Goal: Task Accomplishment & Management: Manage account settings

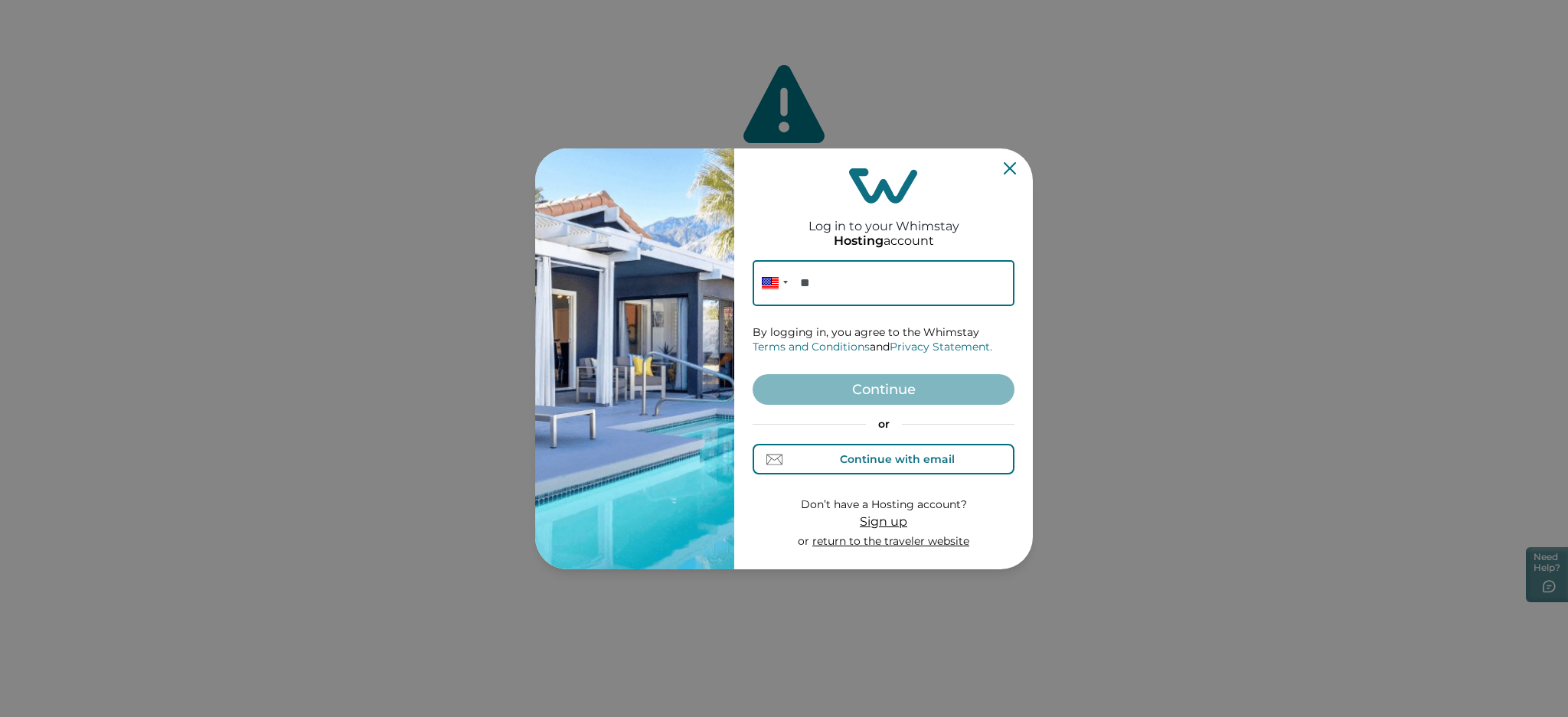
click at [850, 458] on div "Continue with email" at bounding box center [898, 459] width 115 height 12
click at [873, 282] on input at bounding box center [883, 284] width 262 height 46
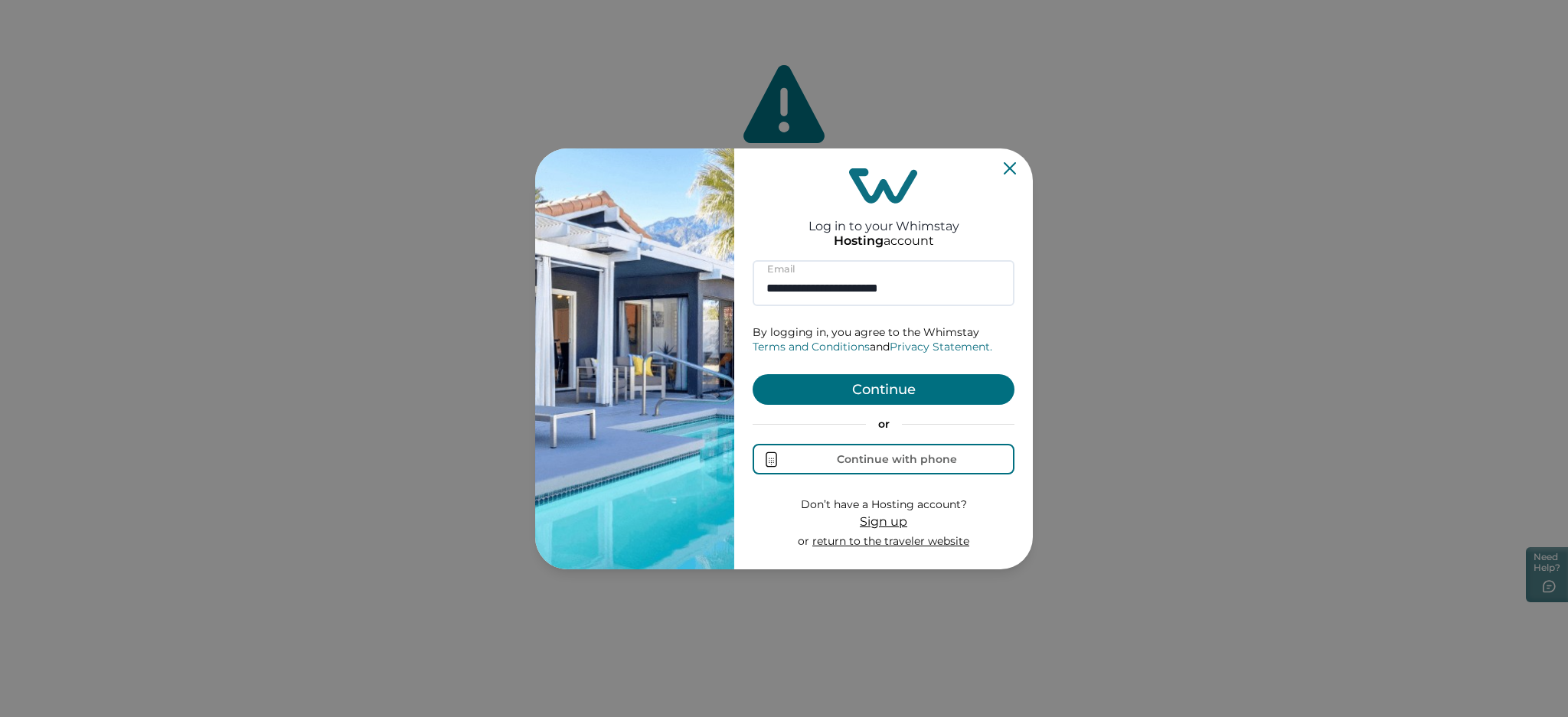
type input "**********"
click at [813, 384] on button "Continue" at bounding box center [883, 390] width 262 height 31
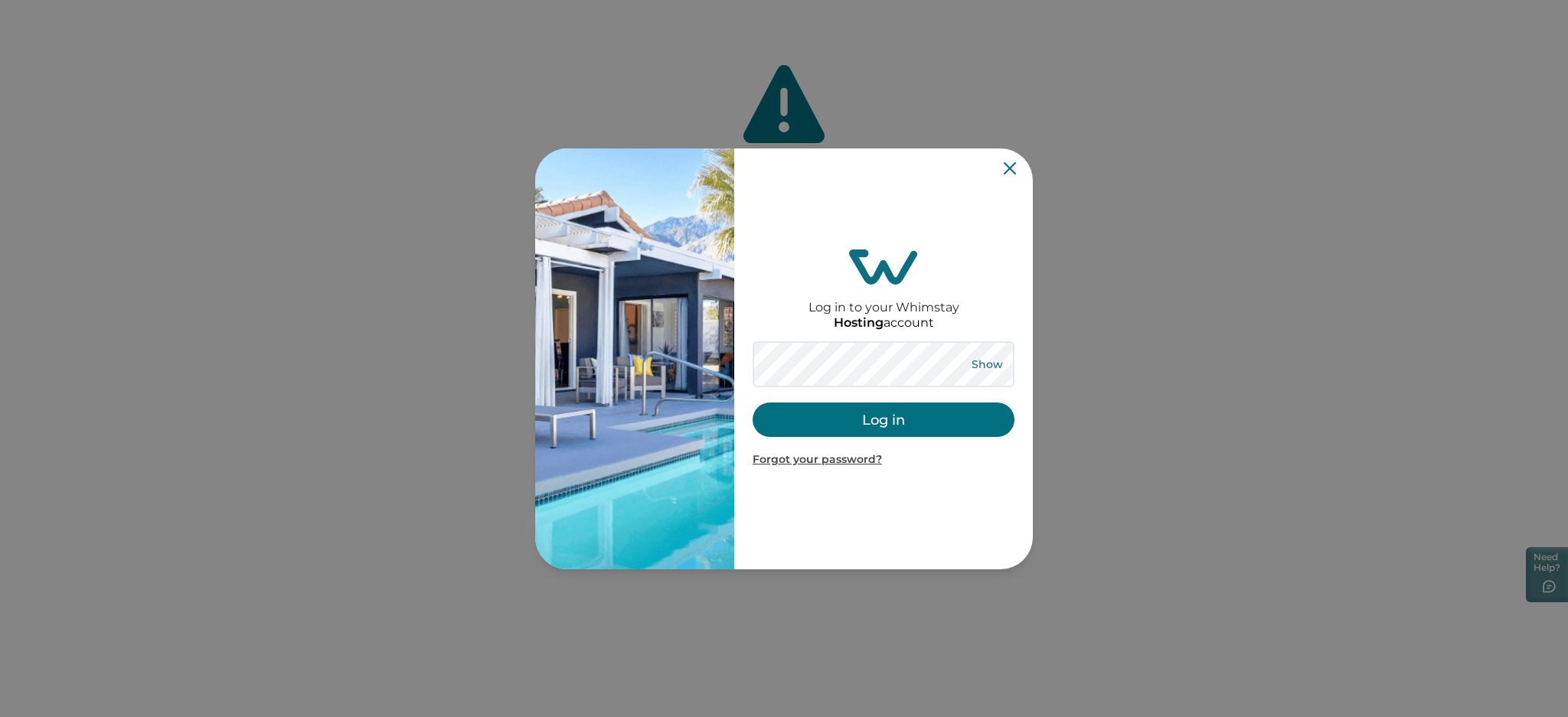
click at [984, 358] on button "Show" at bounding box center [987, 364] width 55 height 21
click at [858, 423] on button "Log in" at bounding box center [883, 420] width 262 height 34
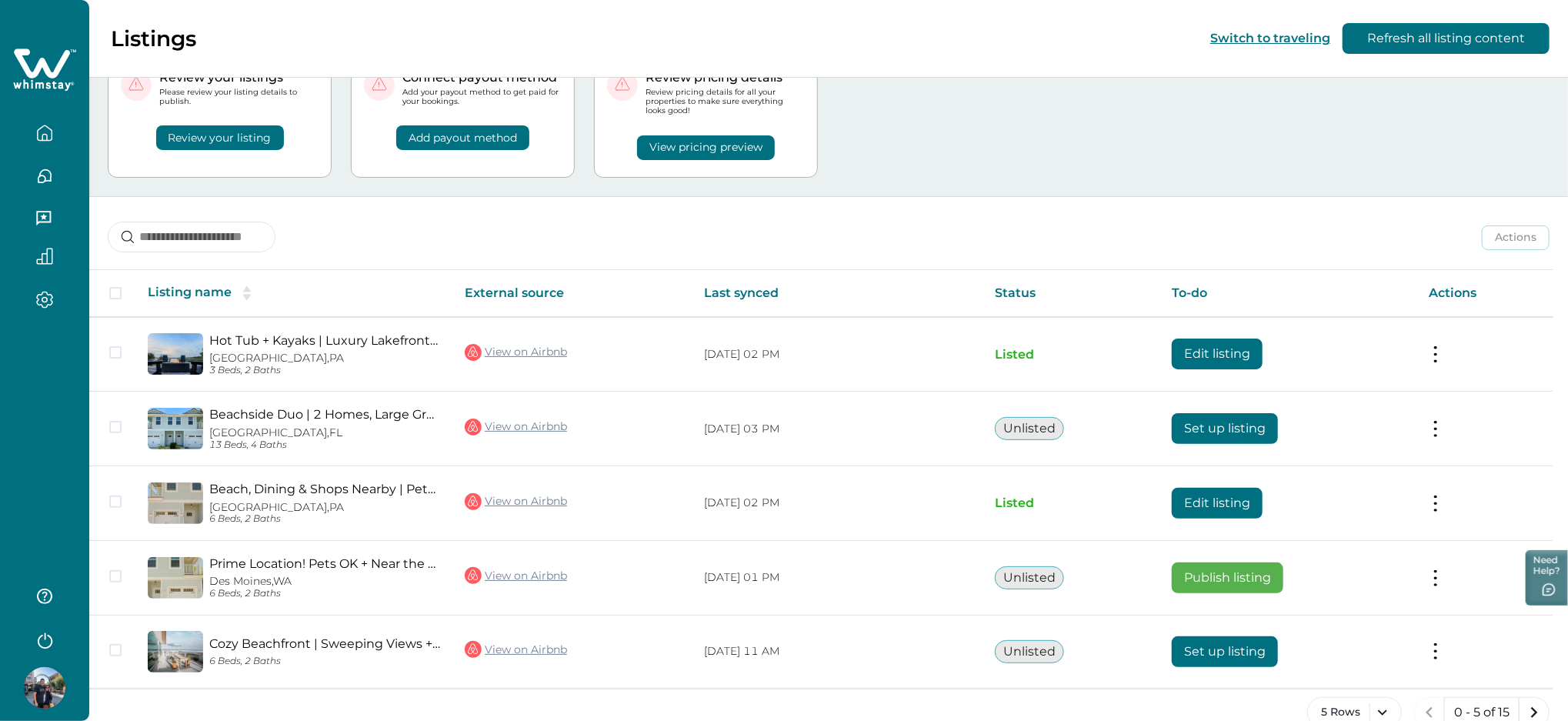
scroll to position [99, 0]
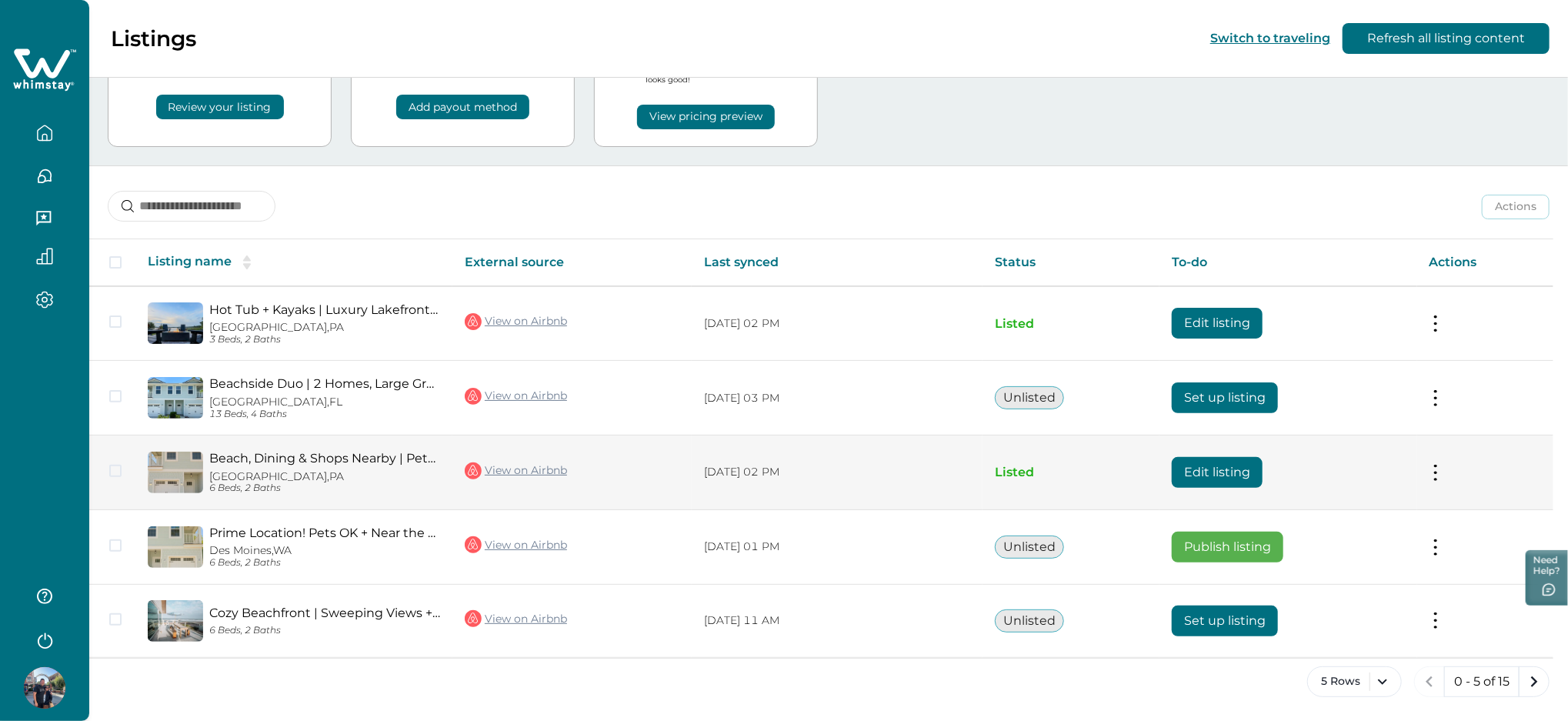
click at [1202, 469] on button "Edit listing" at bounding box center [1217, 472] width 91 height 31
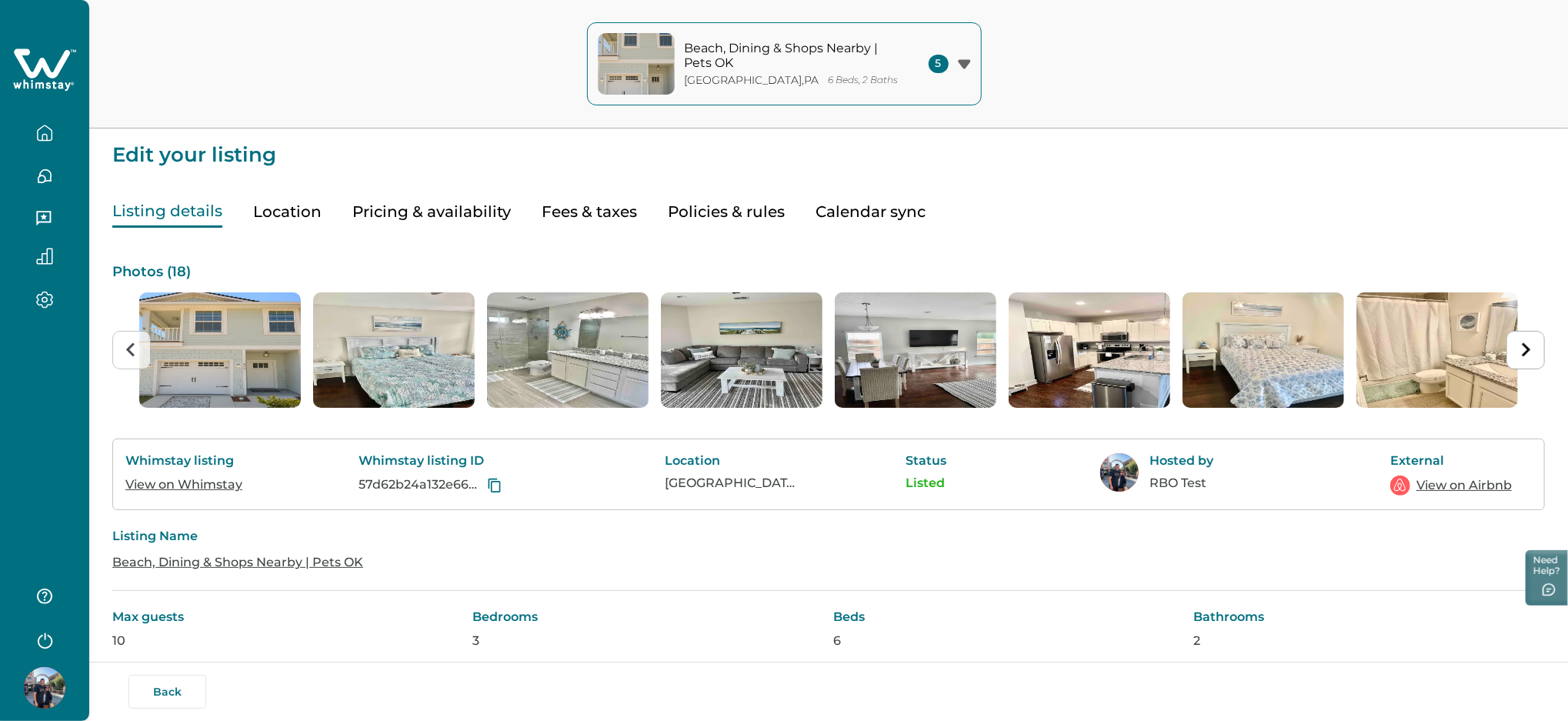
click at [577, 215] on button "Fees & taxes" at bounding box center [588, 211] width 95 height 32
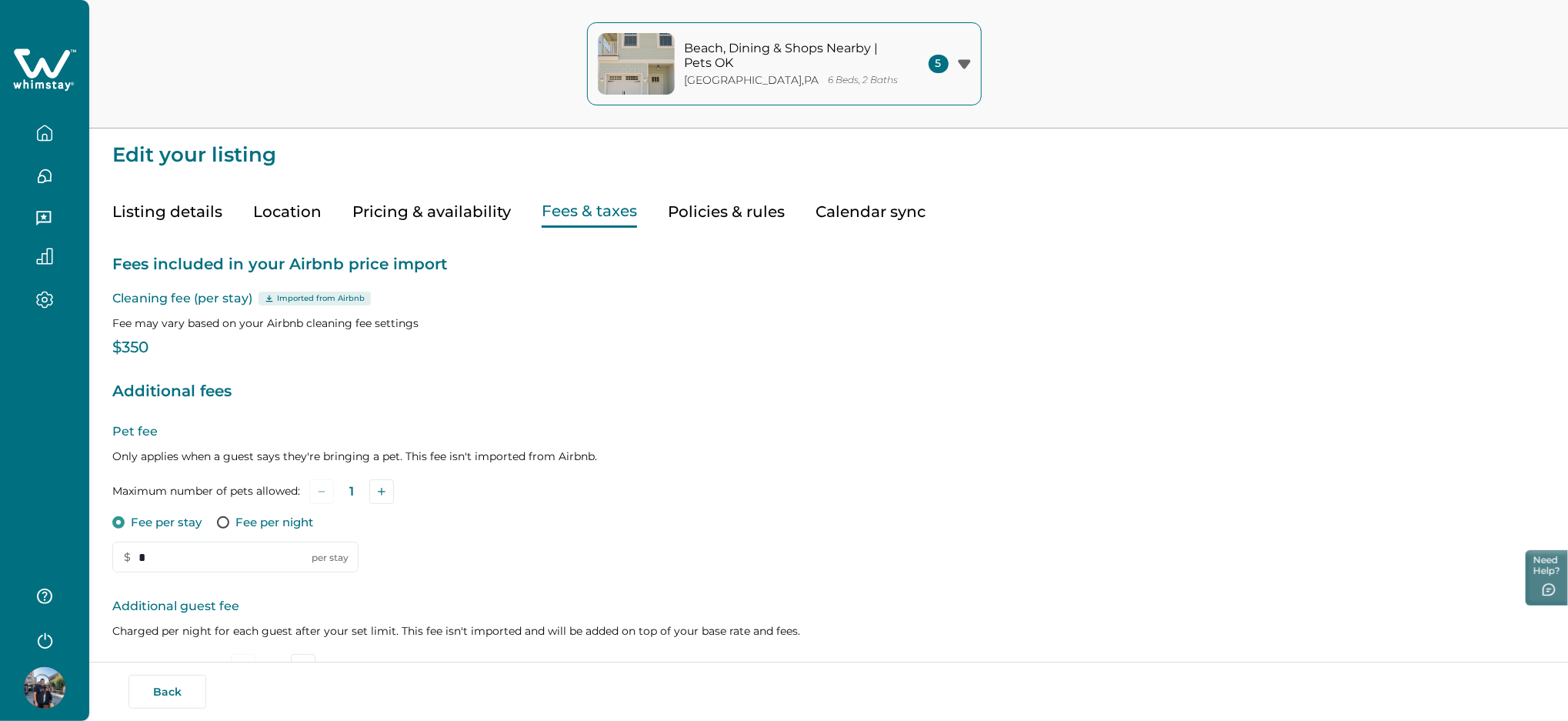
type input "**"
type input "*"
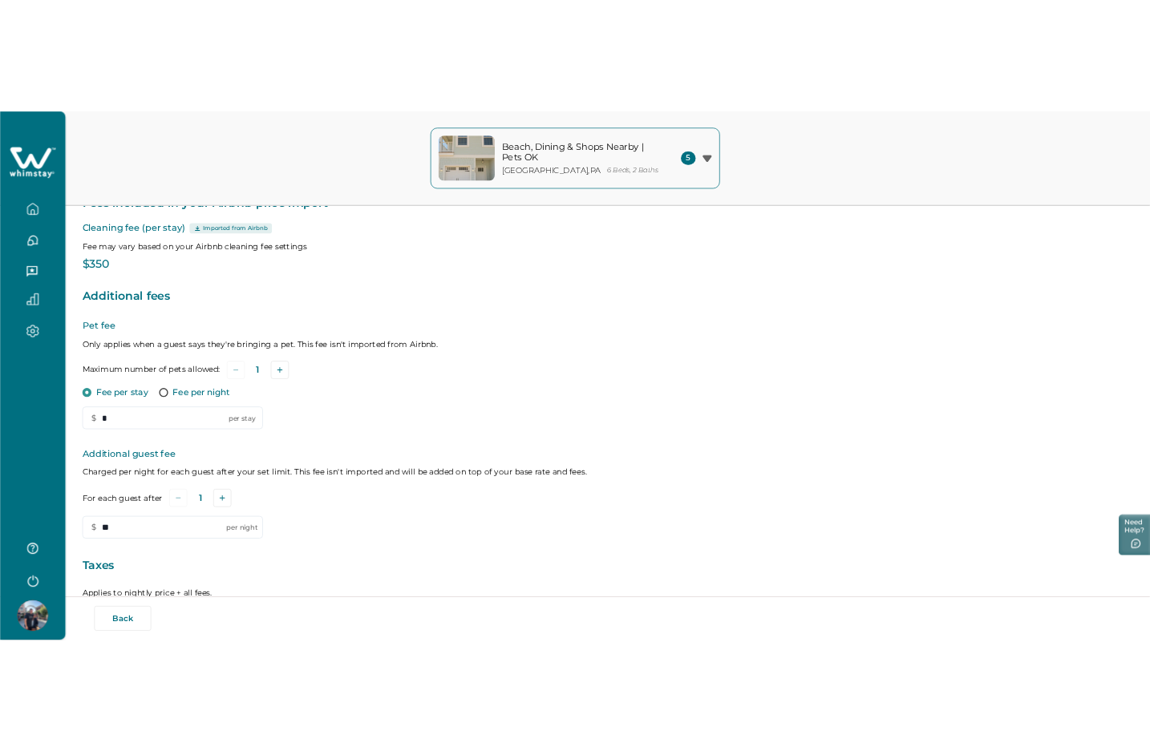
scroll to position [321, 0]
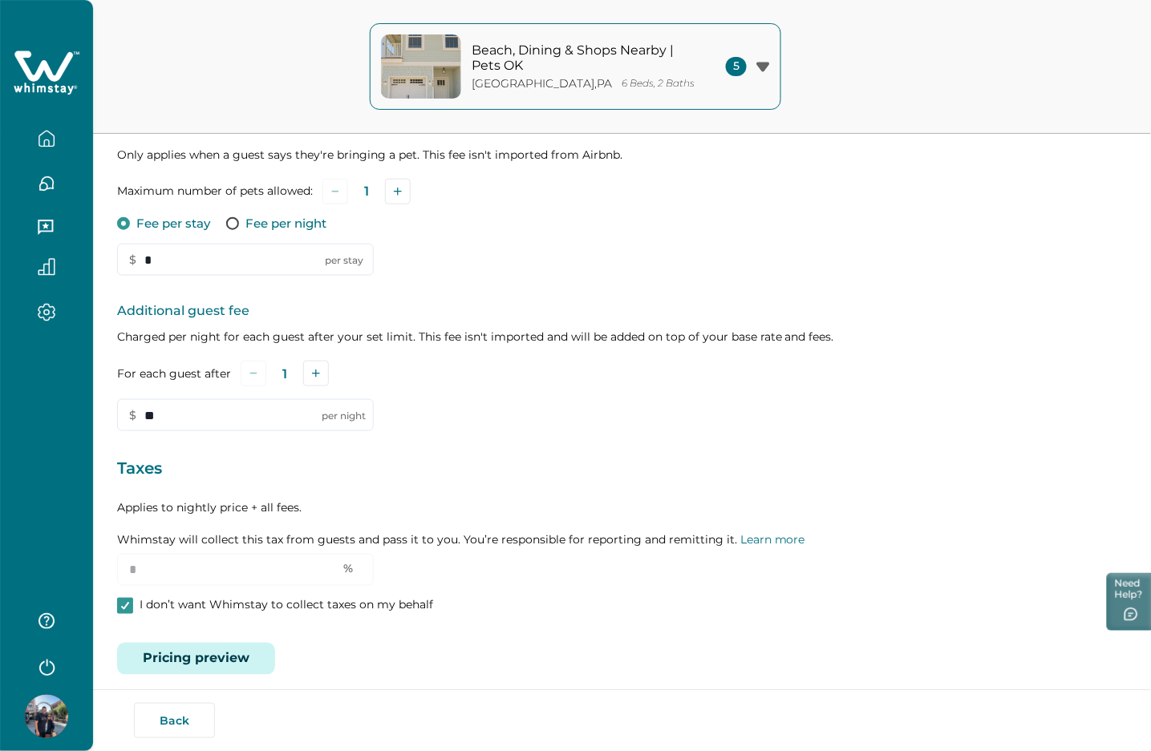
click at [181, 605] on p "I don’t want Whimstay to collect taxes on my behalf" at bounding box center [286, 606] width 293 height 16
drag, startPoint x: 159, startPoint y: 573, endPoint x: 119, endPoint y: 568, distance: 40.3
click at [119, 568] on input "*" at bounding box center [245, 570] width 257 height 32
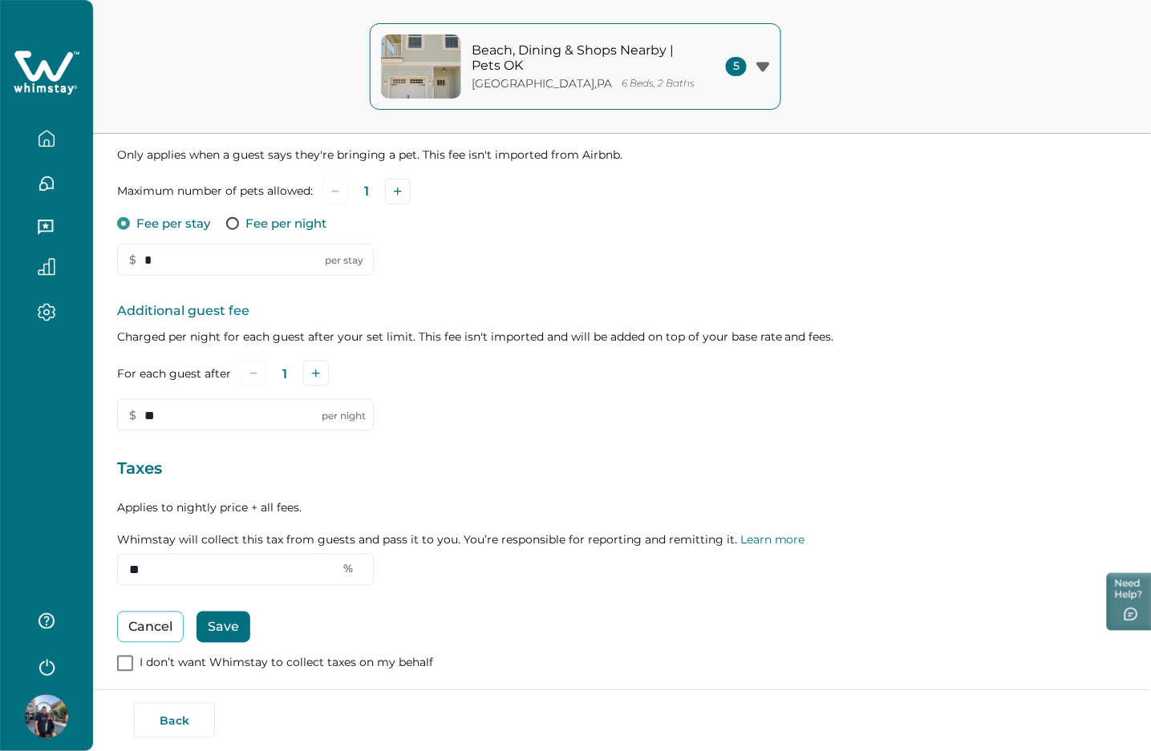
type input "*"
type input "****"
click at [42, 165] on div at bounding box center [46, 177] width 67 height 45
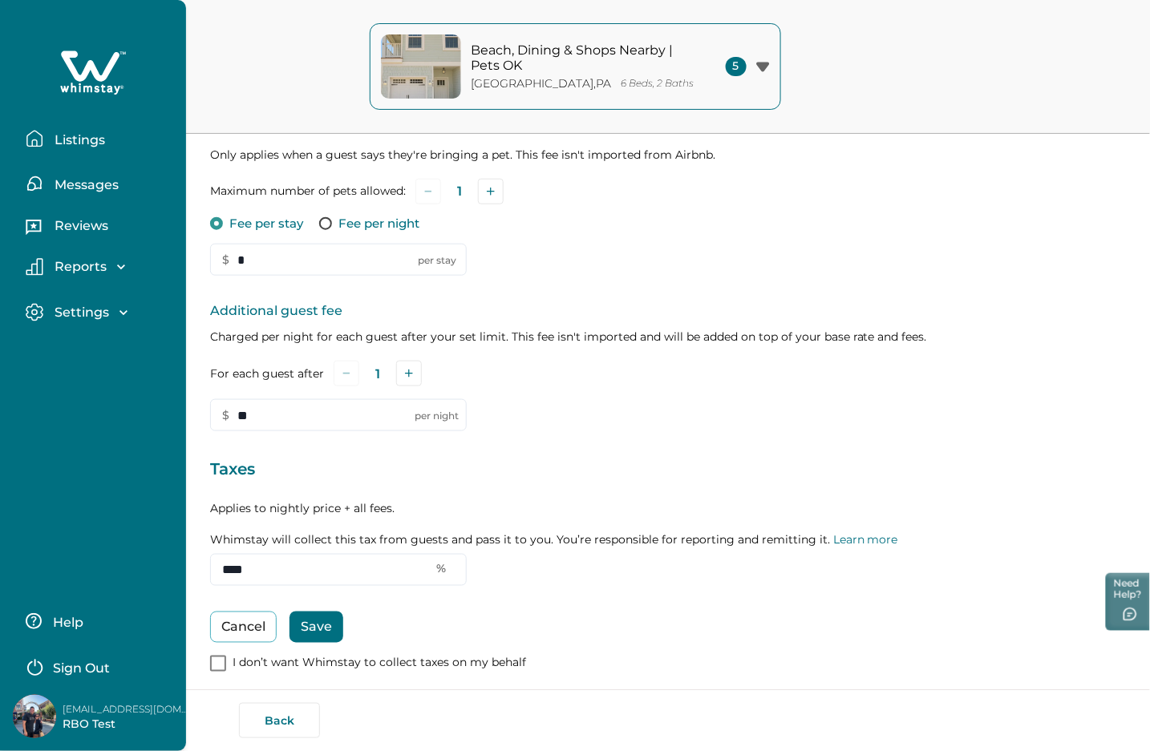
click at [64, 148] on button "Listings" at bounding box center [100, 139] width 148 height 32
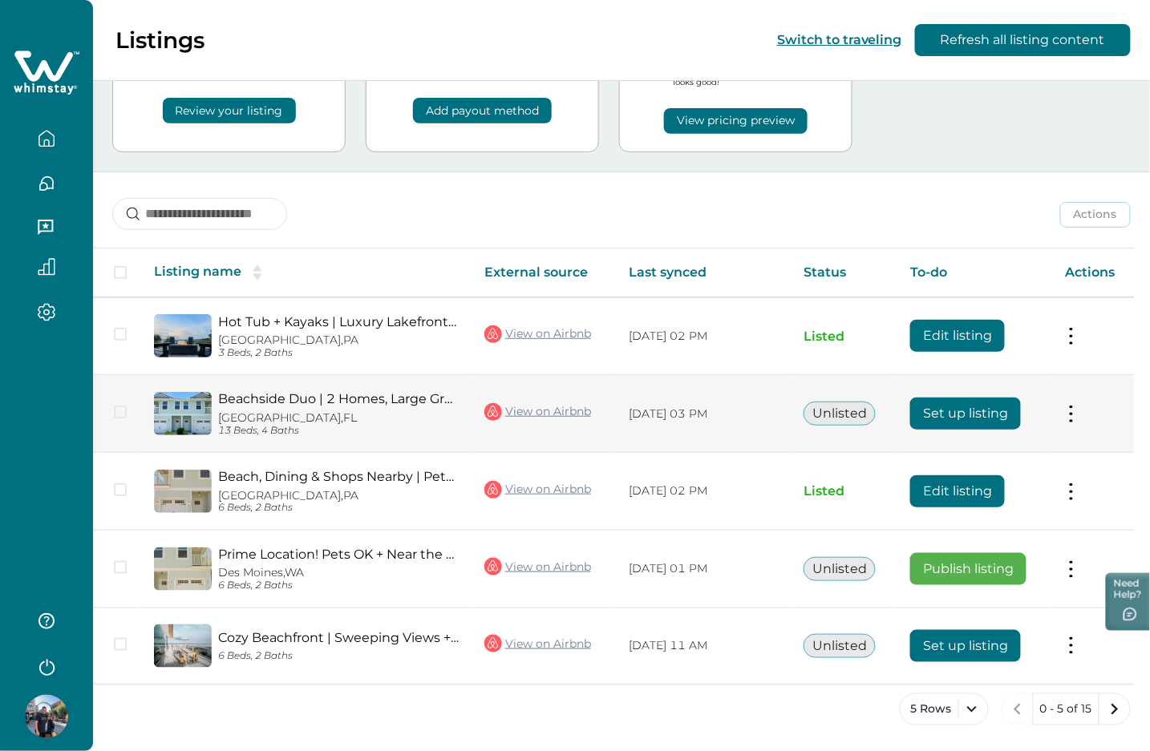
scroll to position [103, 0]
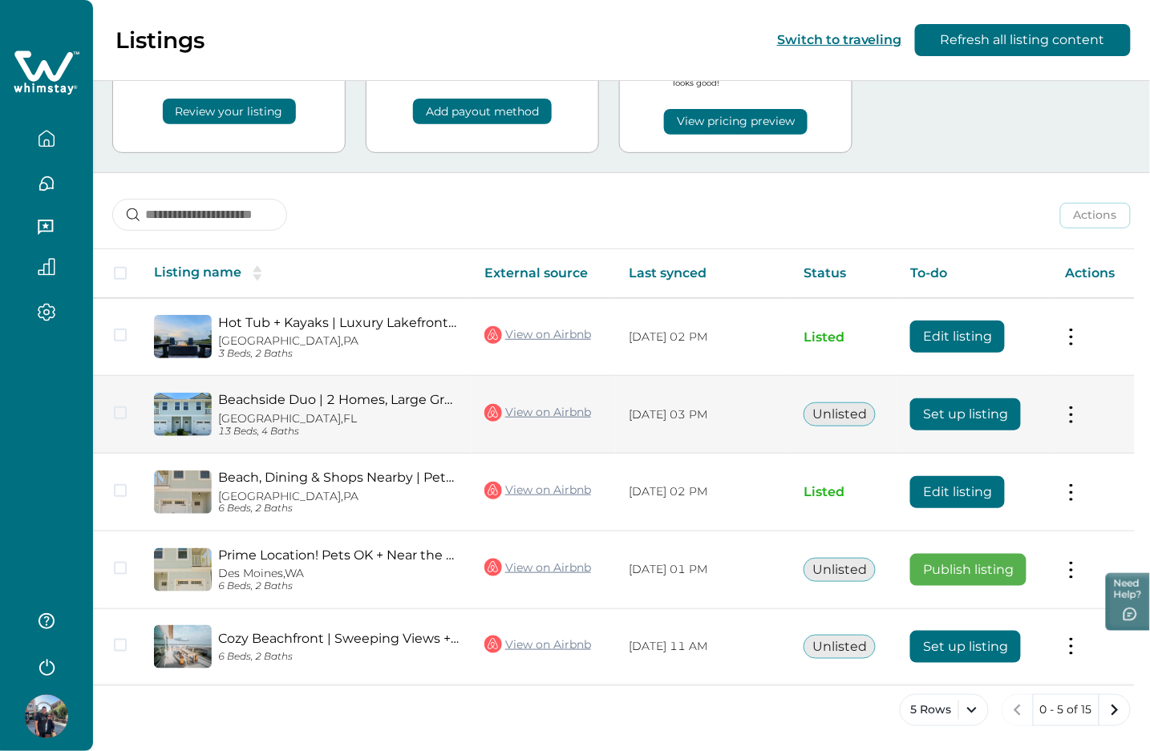
click at [1011, 421] on button "Set up listing" at bounding box center [965, 415] width 111 height 32
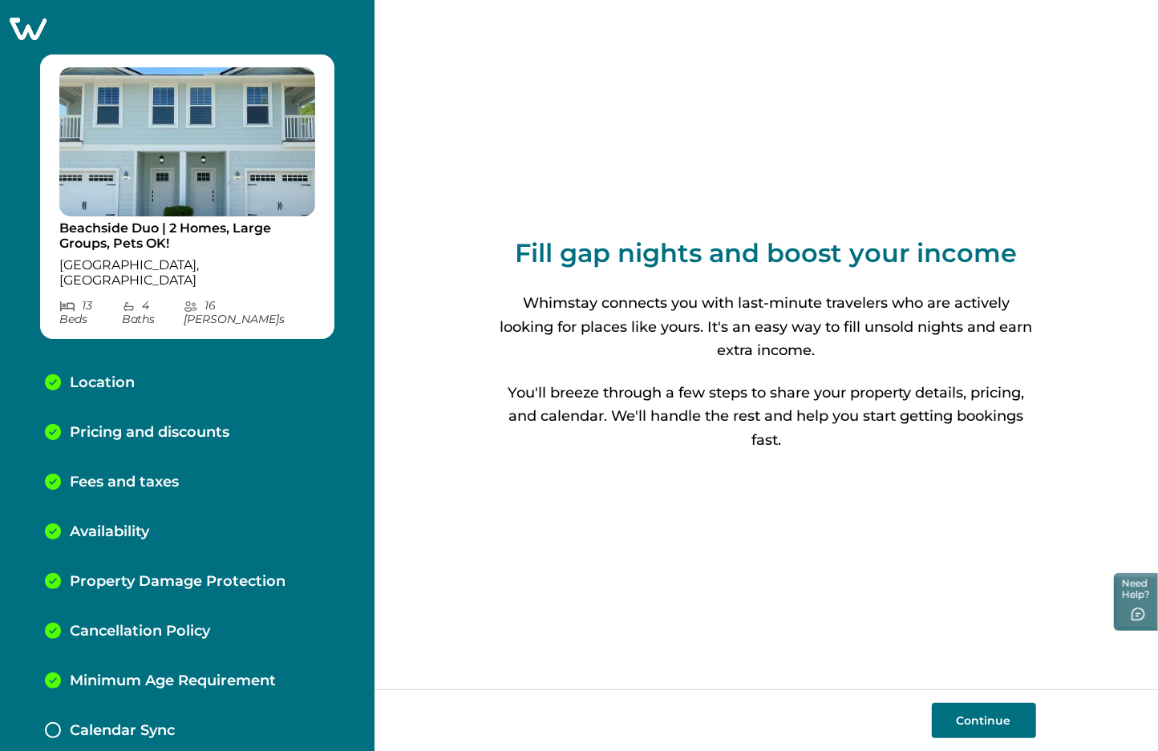
click at [162, 474] on p "Fees and taxes" at bounding box center [124, 483] width 109 height 18
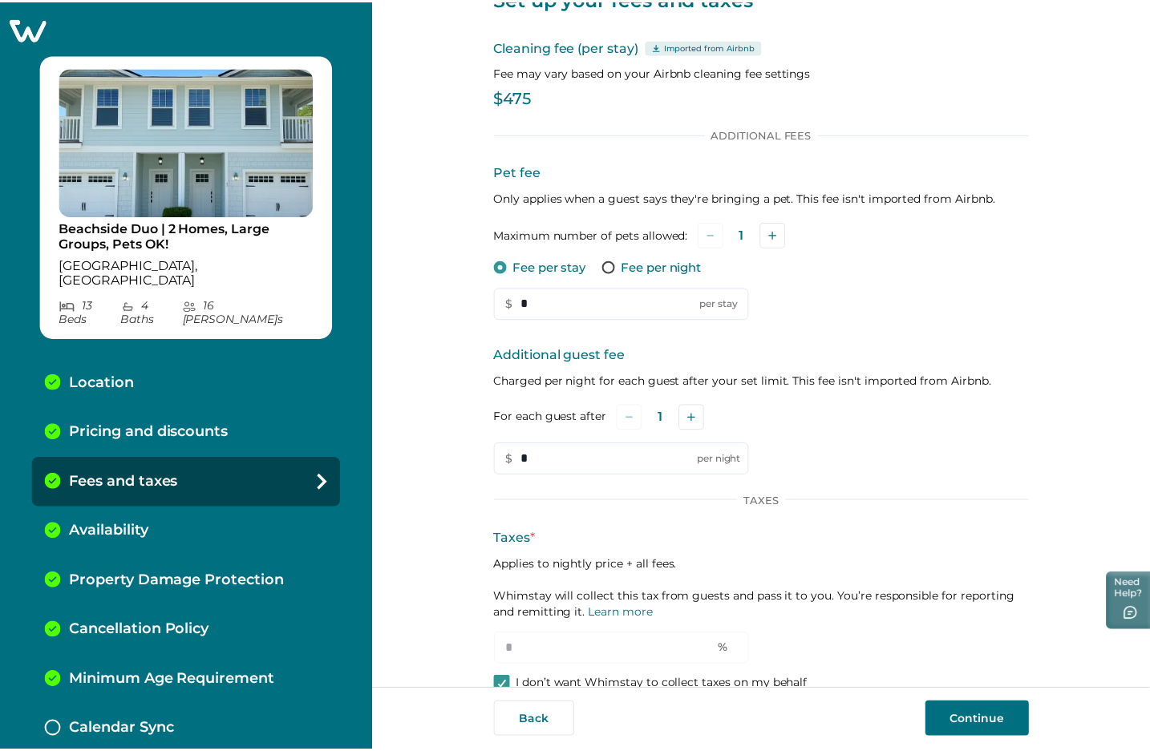
scroll to position [91, 0]
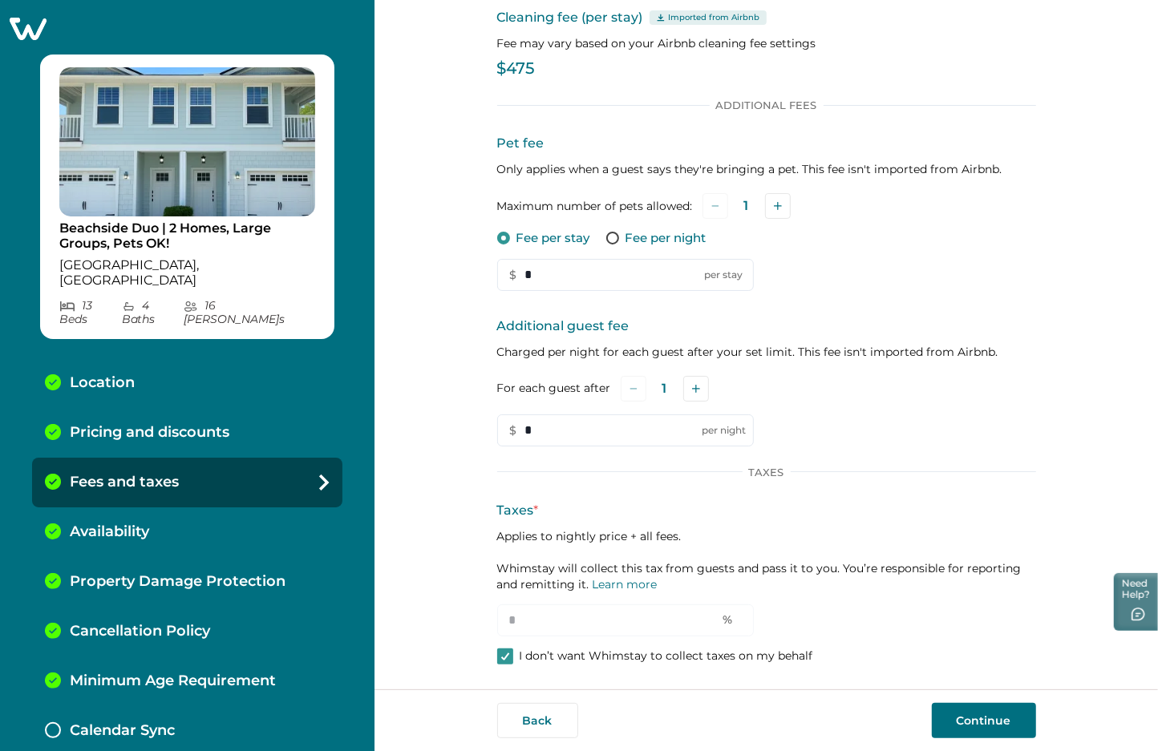
click at [486, 658] on div "Set up your fees and taxes Cleaning fee (per stay) Imported from Airbnb Fee may…" at bounding box center [765, 345] width 783 height 690
click at [507, 651] on span at bounding box center [505, 657] width 16 height 16
drag, startPoint x: 518, startPoint y: 628, endPoint x: 496, endPoint y: 627, distance: 21.7
click at [497, 627] on input "*" at bounding box center [625, 621] width 257 height 32
type input "*"
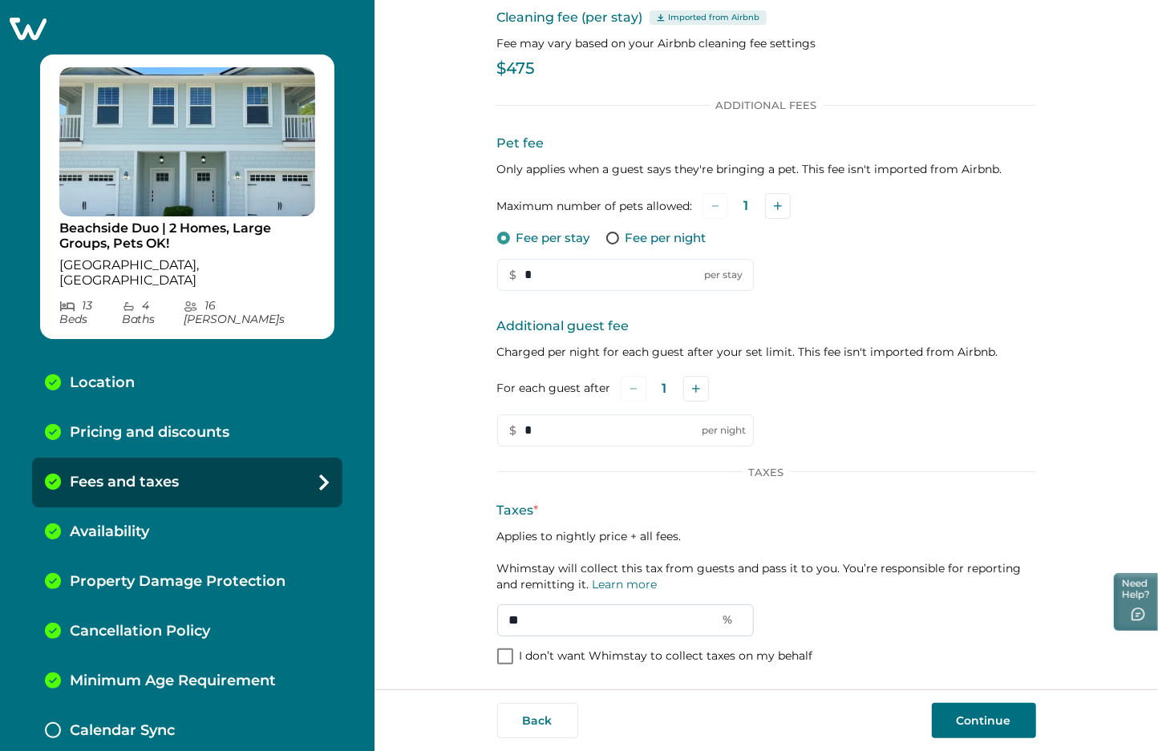
type input "*"
click at [26, 22] on icon at bounding box center [28, 29] width 37 height 22
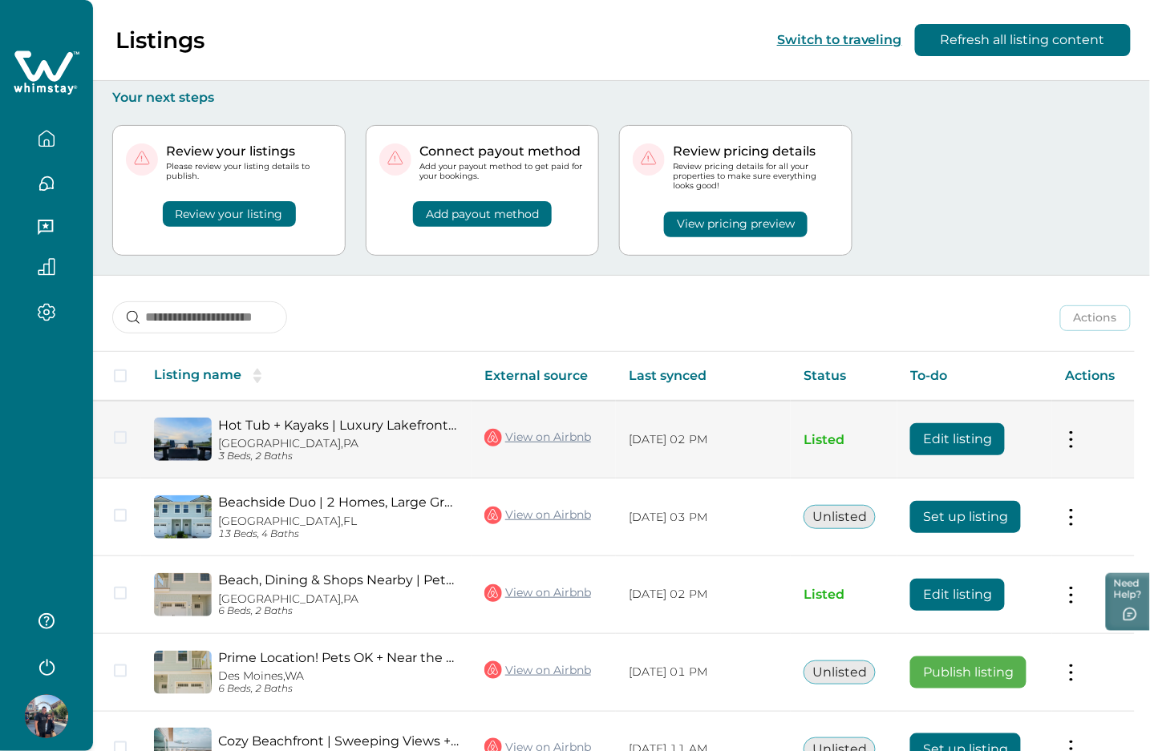
click at [978, 441] on button "Edit listing" at bounding box center [957, 439] width 95 height 32
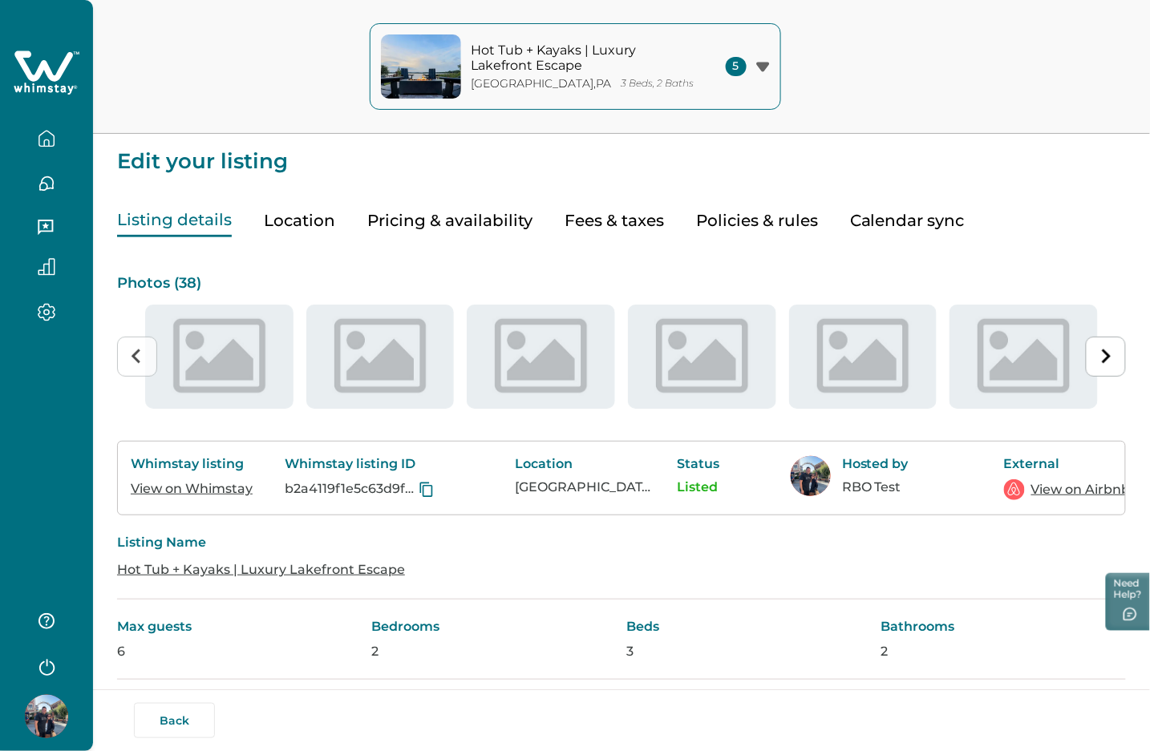
click at [624, 223] on button "Fees & taxes" at bounding box center [613, 220] width 99 height 33
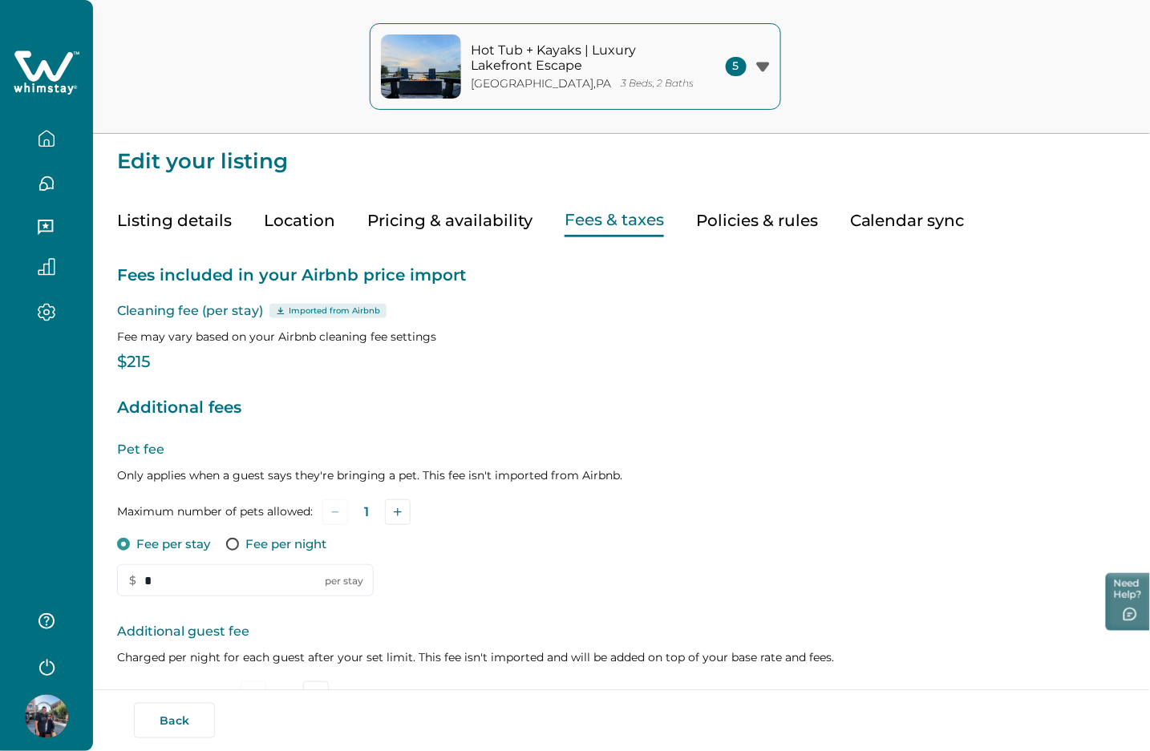
scroll to position [334, 0]
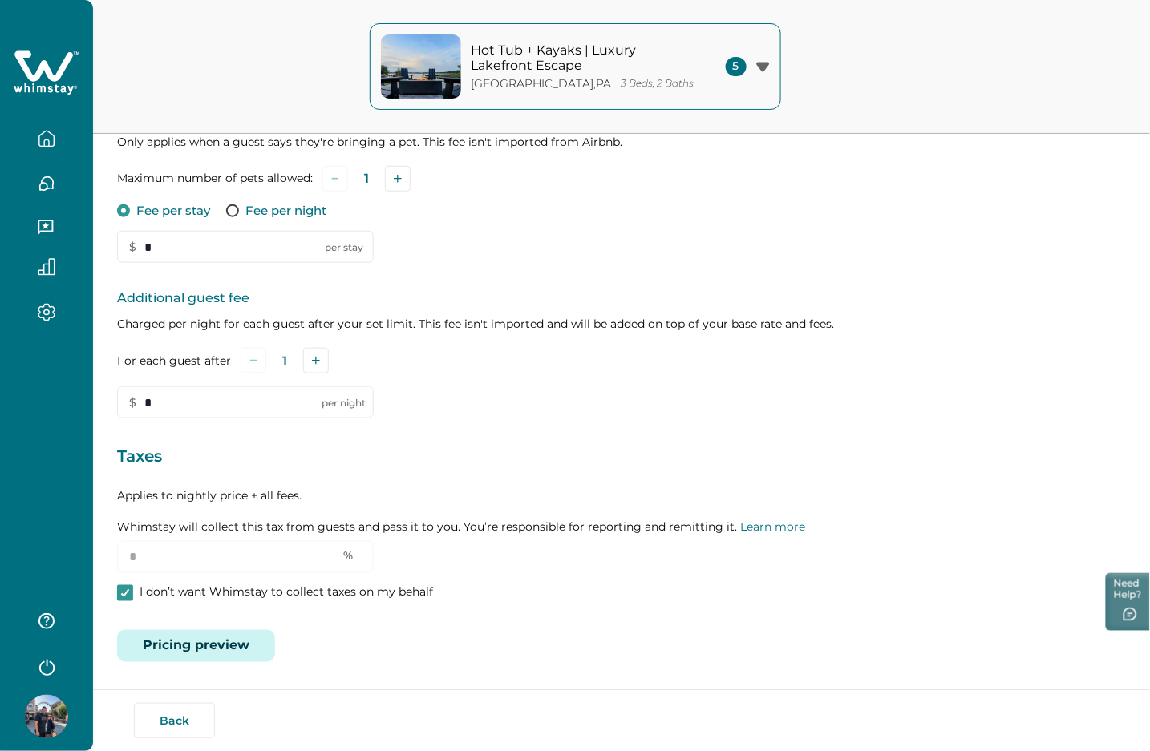
click at [236, 592] on p "I don’t want Whimstay to collect taxes on my behalf" at bounding box center [286, 593] width 293 height 16
drag, startPoint x: 161, startPoint y: 558, endPoint x: 94, endPoint y: 552, distance: 67.7
click at [101, 548] on div "Edit your listing Listing details Location Pricing & availability Fees & taxes …" at bounding box center [621, 209] width 1057 height 1086
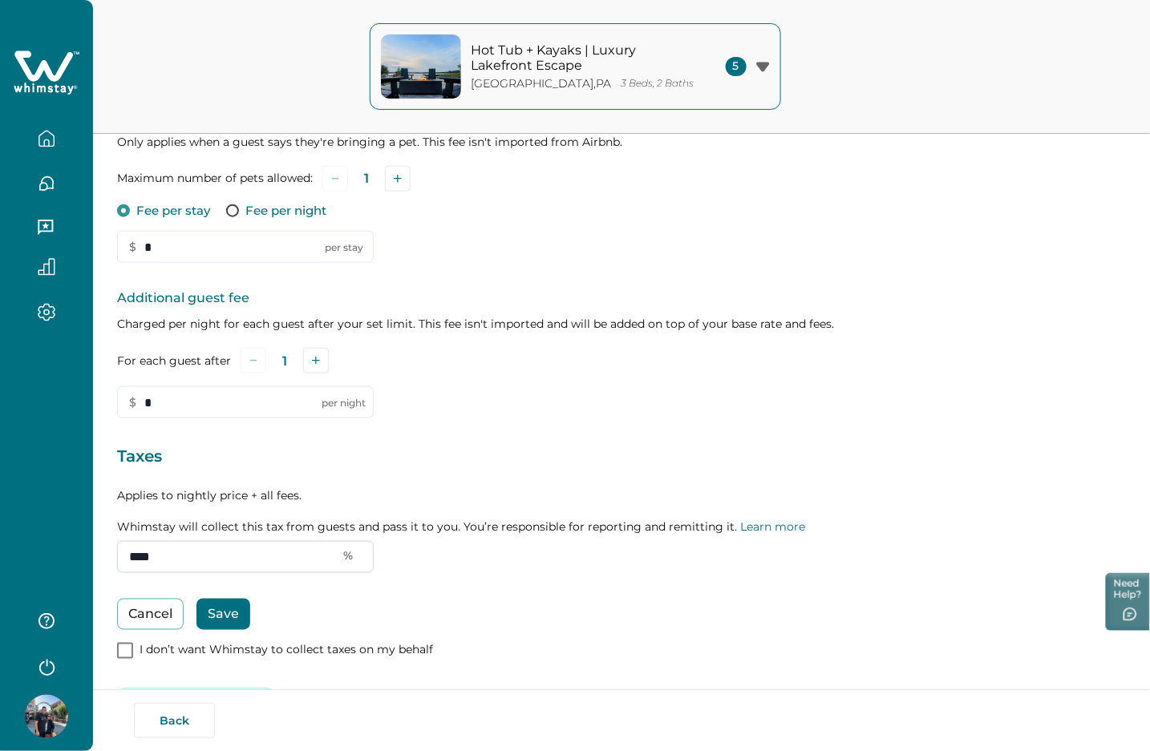
drag, startPoint x: 161, startPoint y: 564, endPoint x: 126, endPoint y: 562, distance: 35.3
click at [126, 562] on input "****" at bounding box center [245, 557] width 257 height 32
type input "*"
click at [279, 550] on input "****" at bounding box center [245, 557] width 257 height 32
drag, startPoint x: 181, startPoint y: 560, endPoint x: 119, endPoint y: 552, distance: 63.1
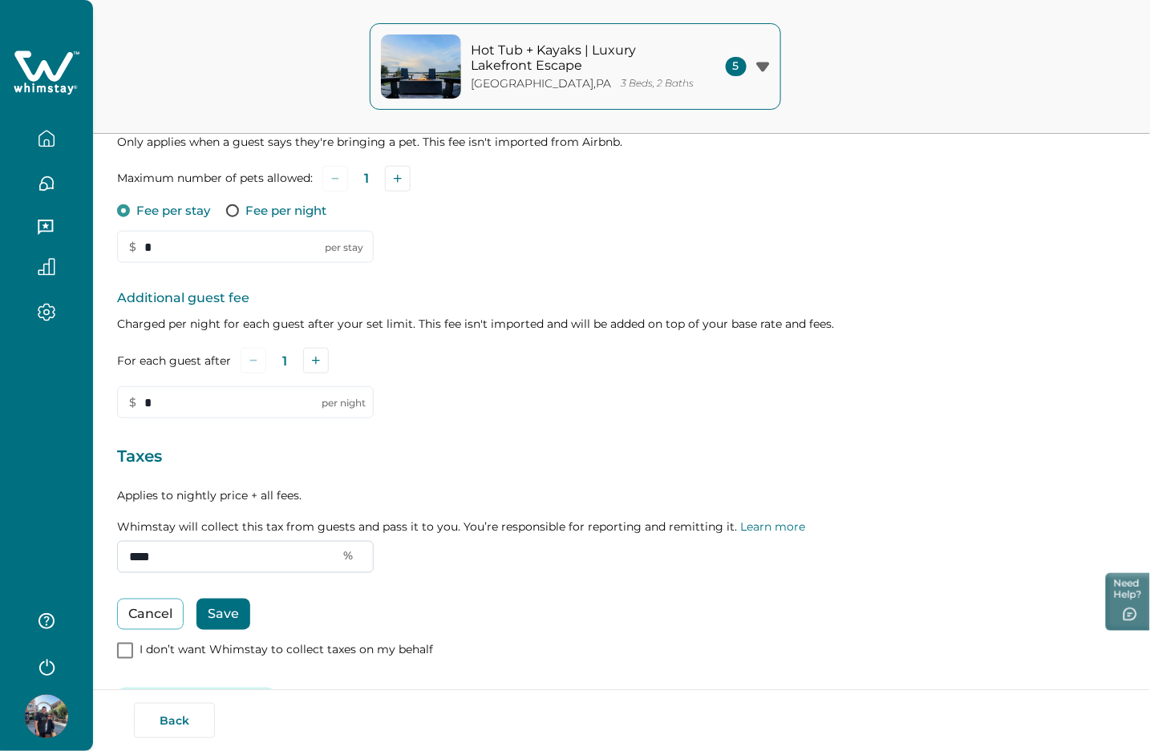
click at [119, 552] on input "****" at bounding box center [245, 557] width 257 height 32
paste input "text"
type input "****"
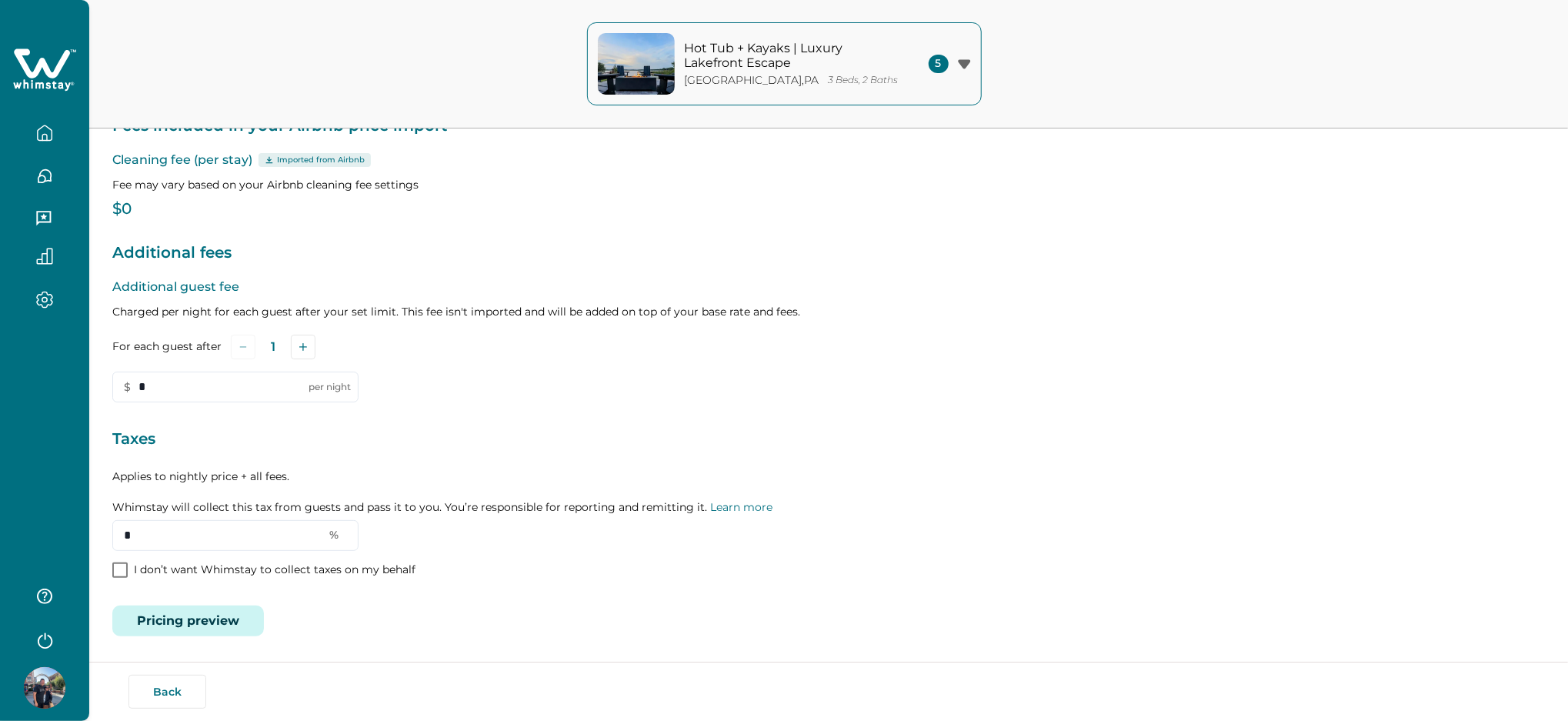
click at [36, 132] on icon "button" at bounding box center [45, 133] width 17 height 17
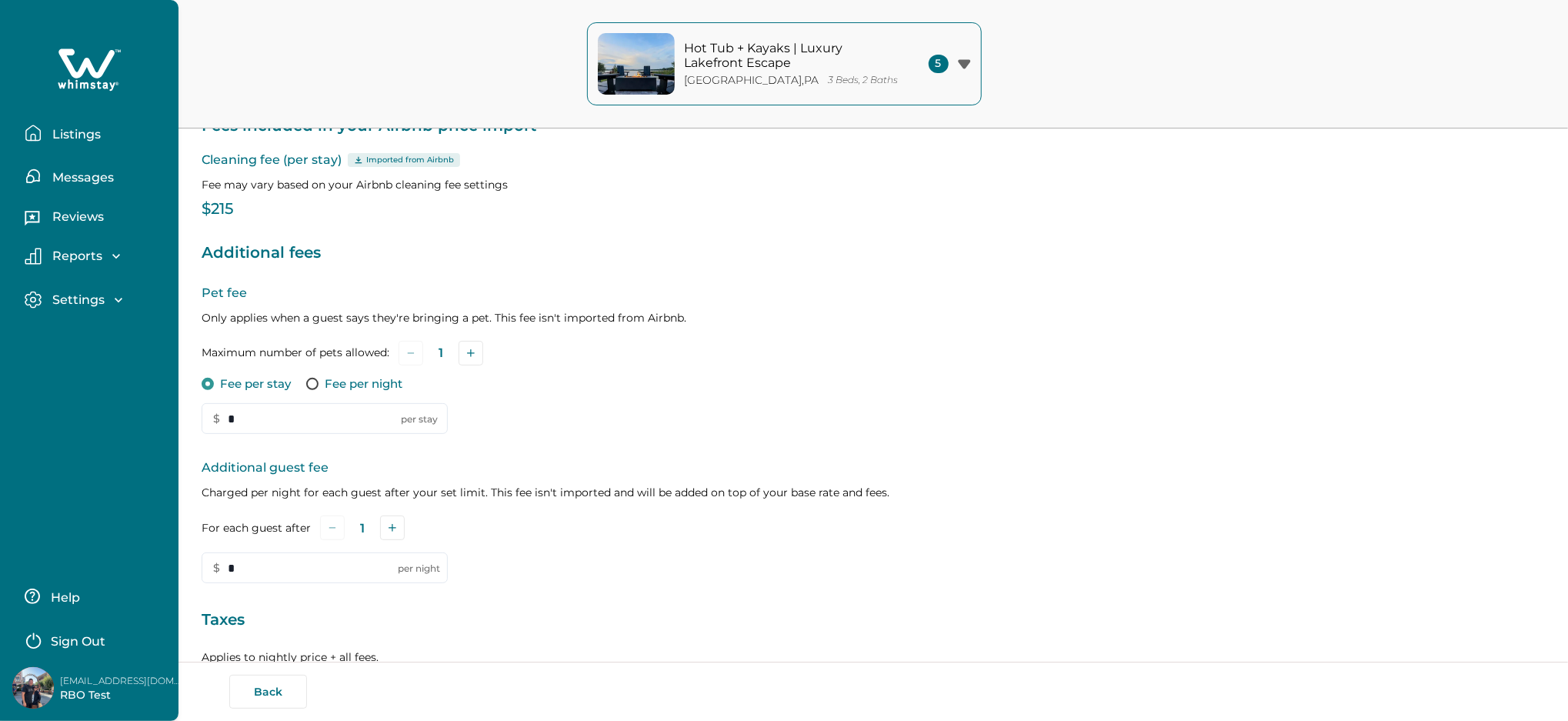
click at [62, 132] on p "Listings" at bounding box center [74, 134] width 53 height 15
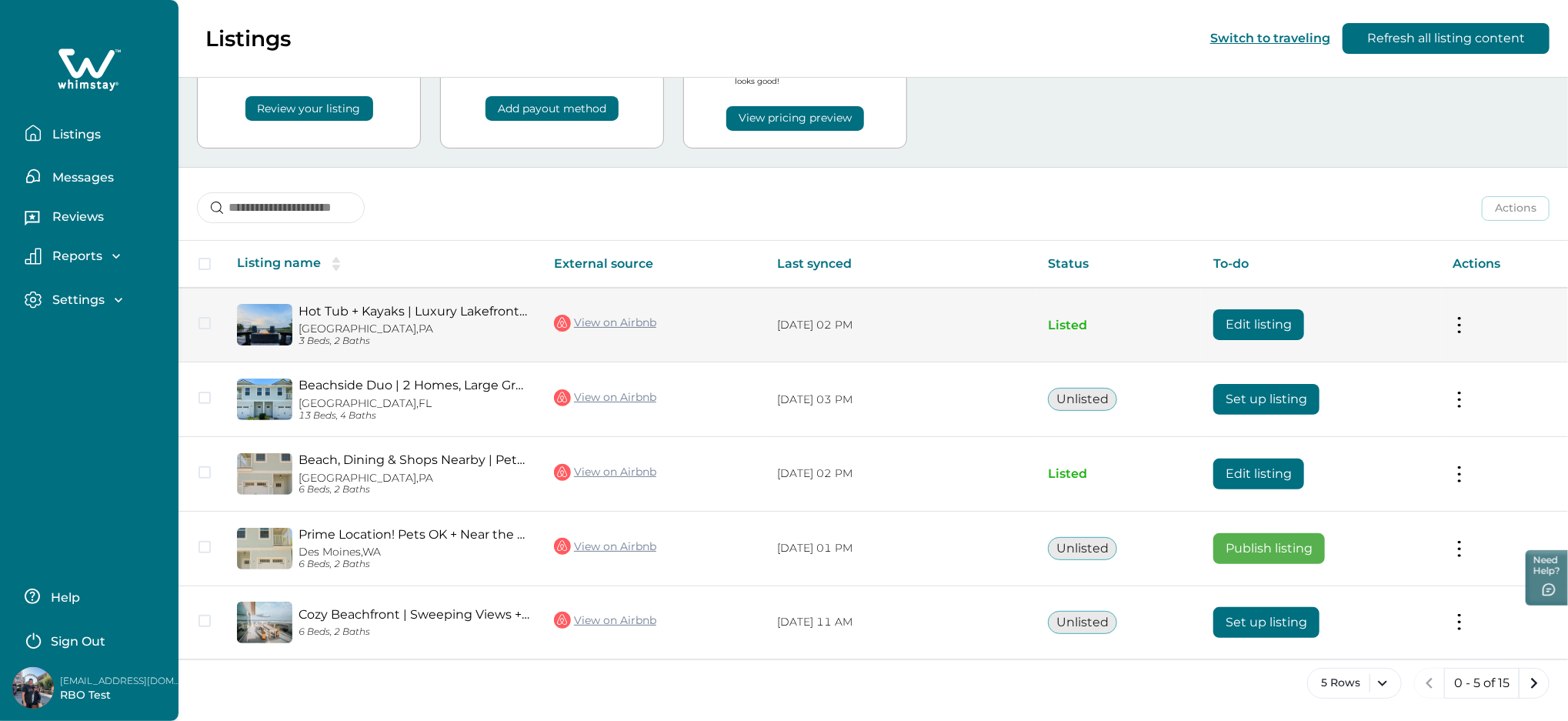
scroll to position [99, 0]
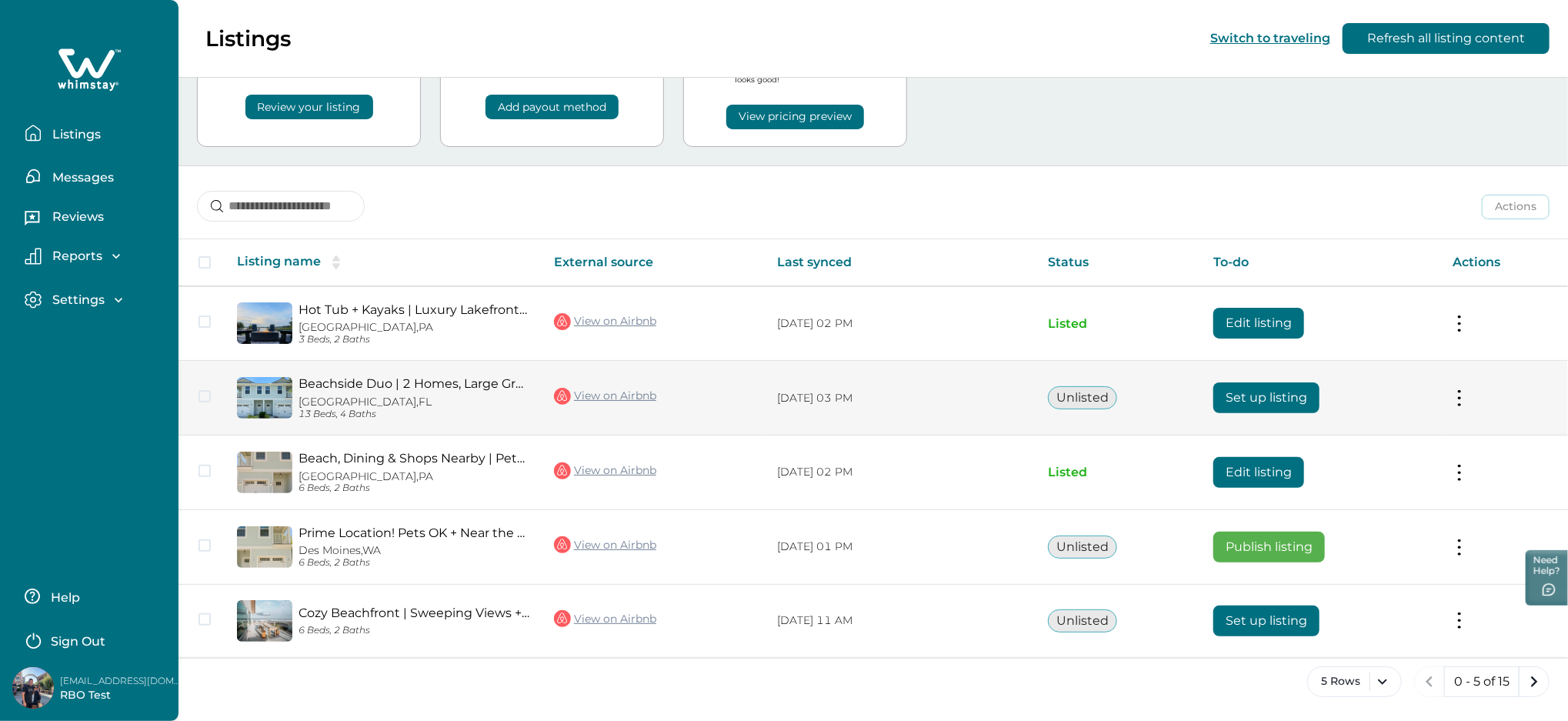
click at [1295, 393] on button "Set up listing" at bounding box center [1266, 398] width 107 height 31
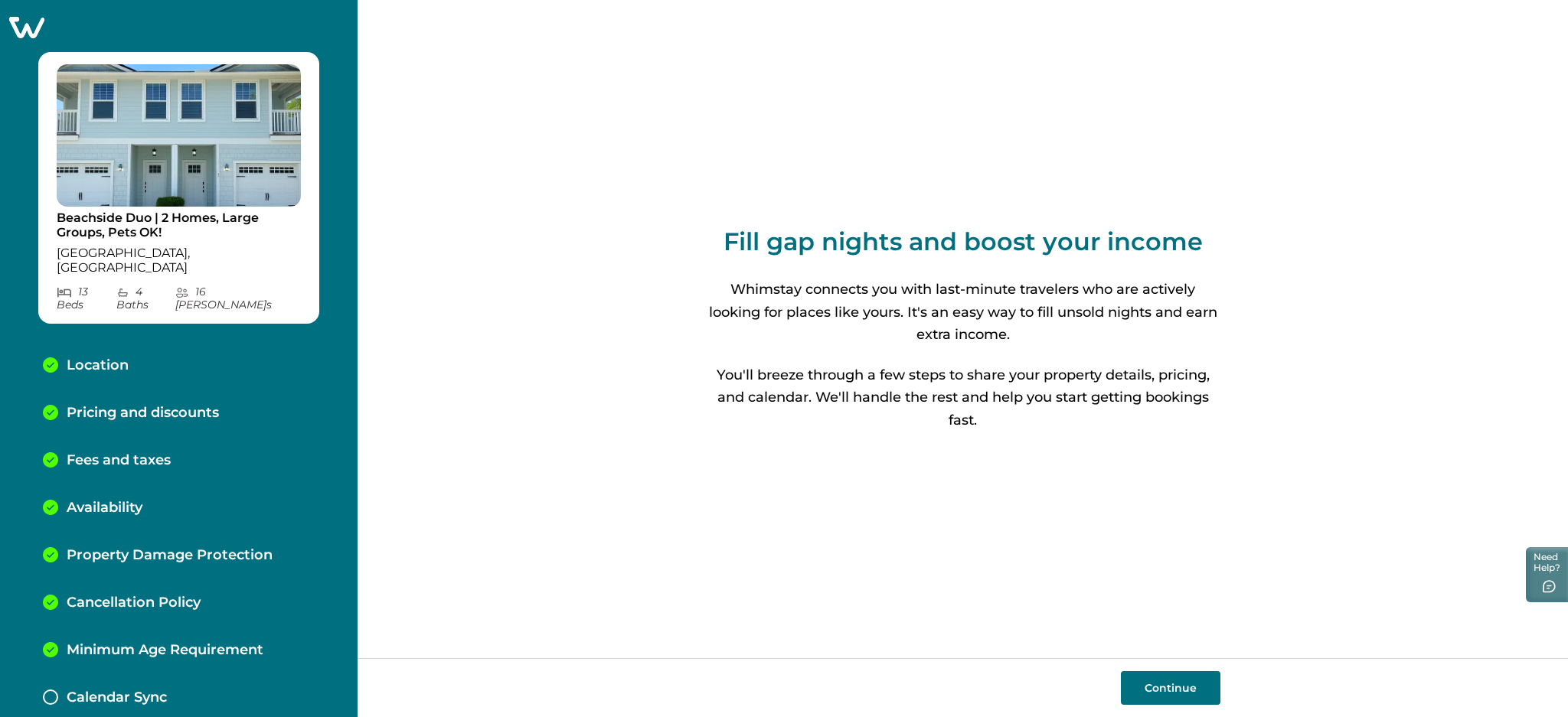
click at [77, 453] on p "Fees and taxes" at bounding box center [118, 461] width 104 height 17
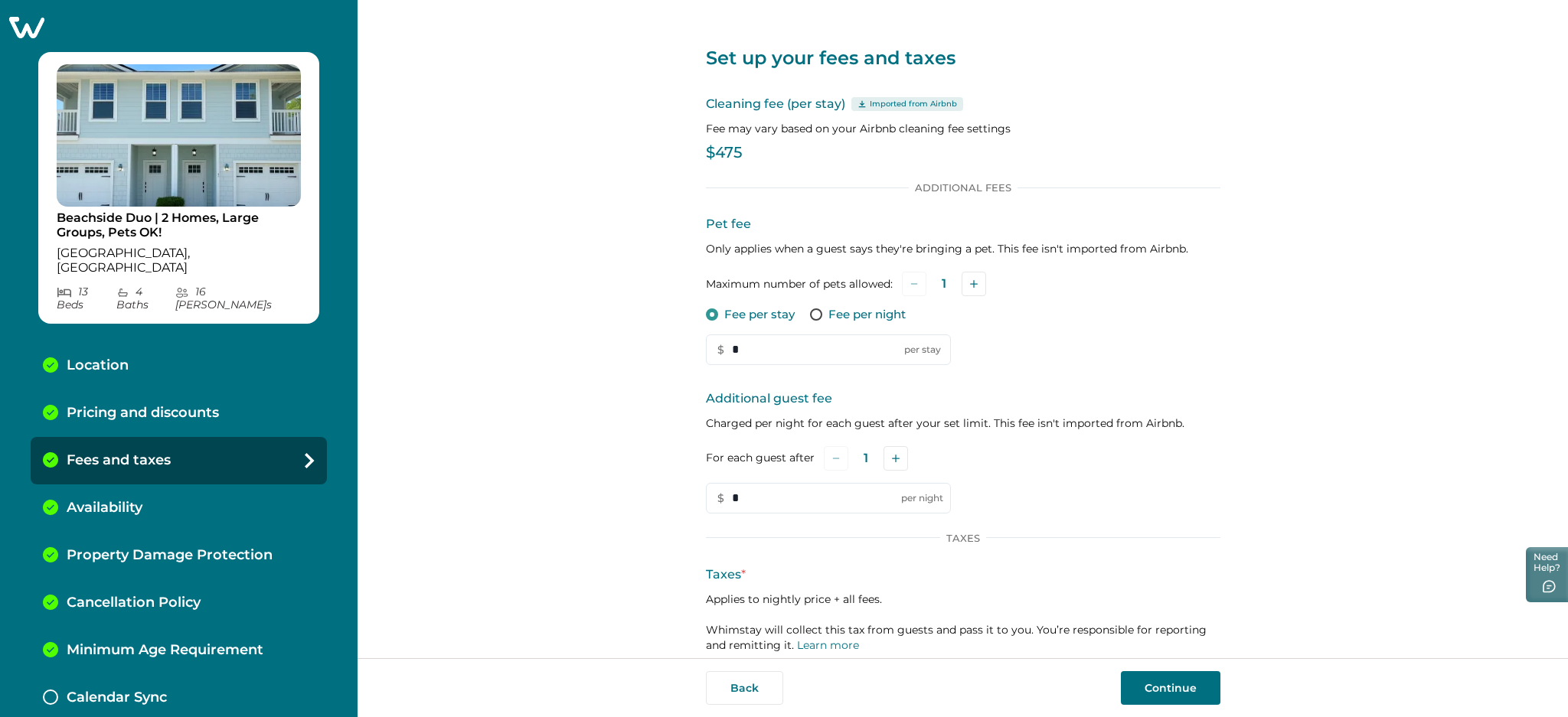
scroll to position [87, 0]
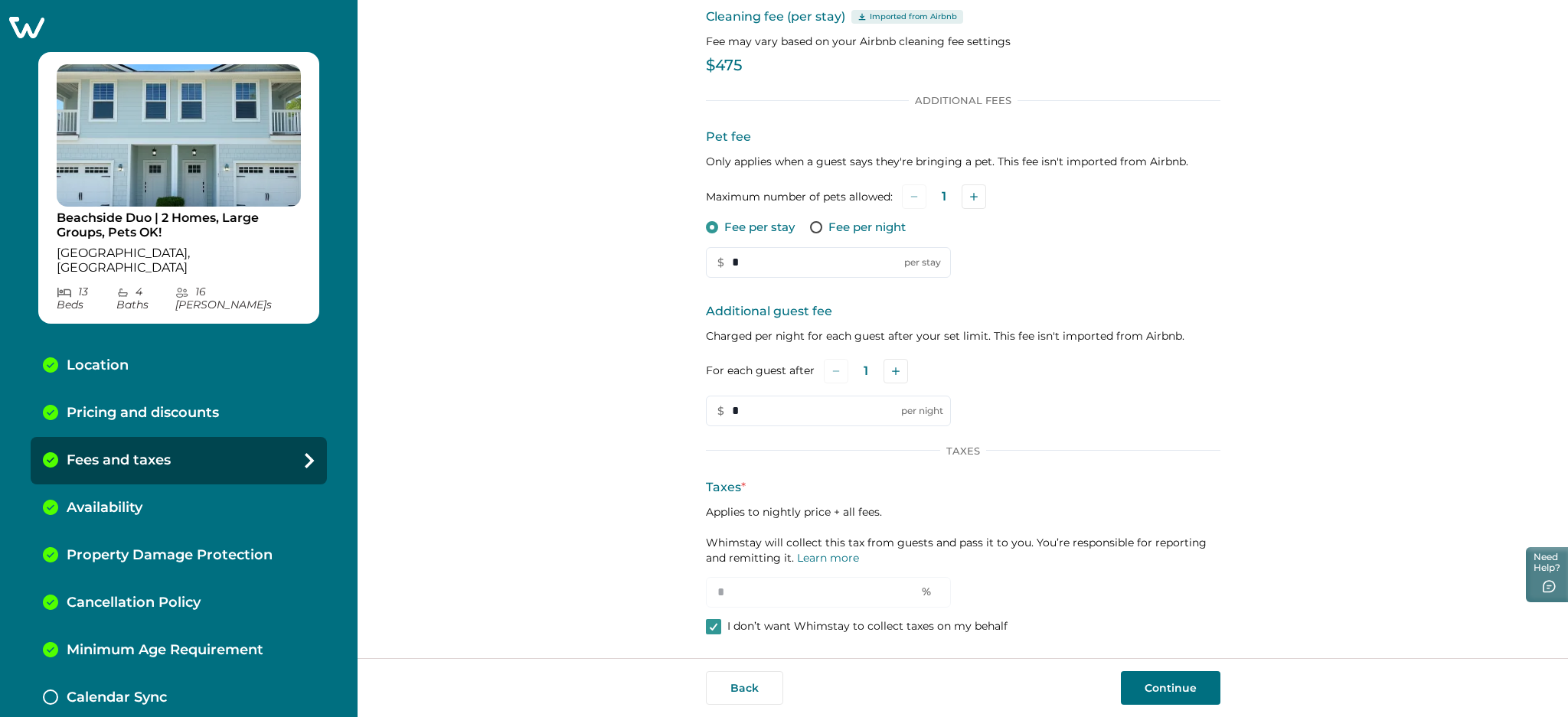
click at [758, 622] on p "I don’t want Whimstay to collect taxes on my behalf" at bounding box center [867, 627] width 280 height 15
drag, startPoint x: 744, startPoint y: 599, endPoint x: 690, endPoint y: 589, distance: 54.9
click at [690, 589] on div "Set up your fees and taxes Cleaning fee (per stay) Imported from Airbnb Fee may…" at bounding box center [963, 329] width 1211 height 659
type input "*"
drag, startPoint x: 756, startPoint y: 587, endPoint x: 694, endPoint y: 596, distance: 62.6
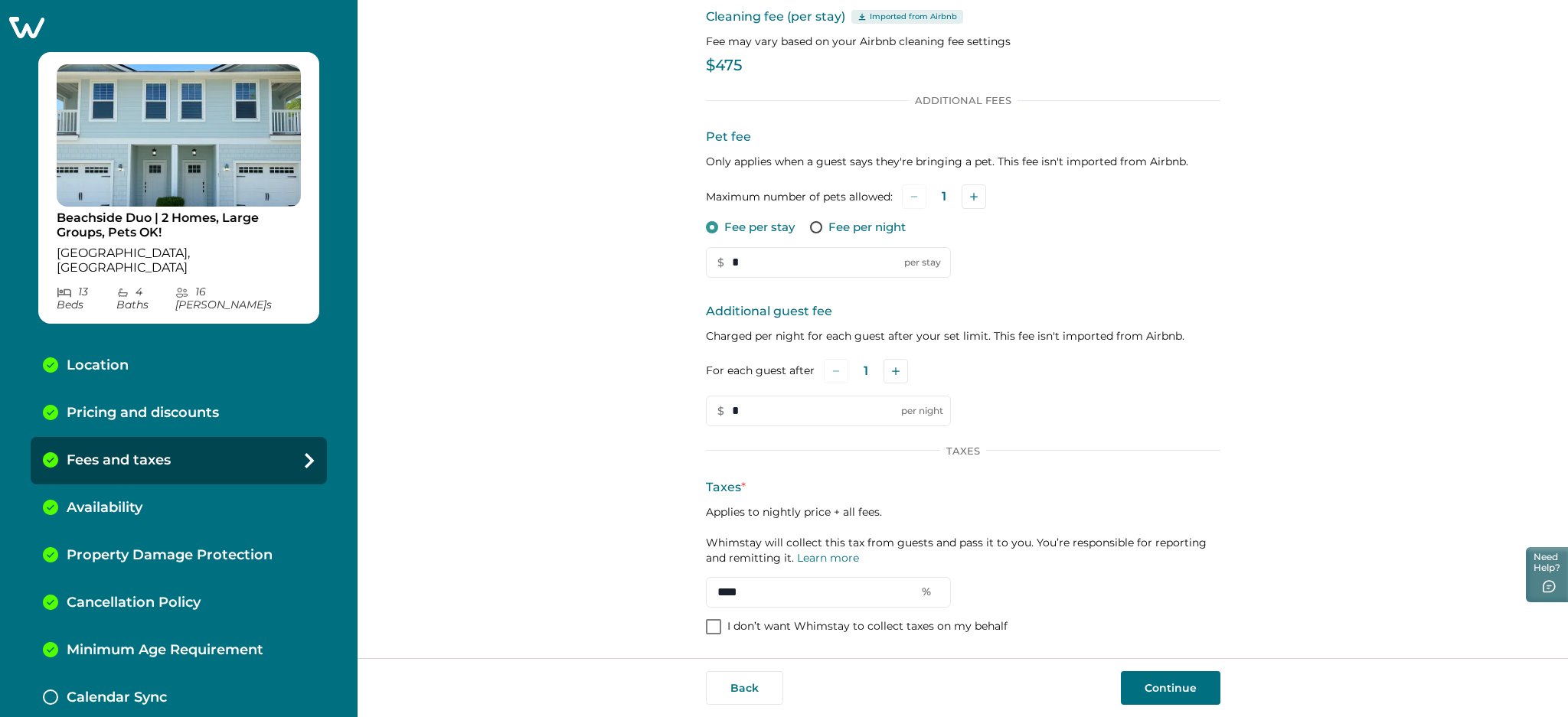
click at [694, 596] on div "Set up your fees and taxes Cleaning fee (per stay) Imported from Airbnb Fee may…" at bounding box center [963, 329] width 1211 height 659
paste input "text"
type input "****"
